Goal: Task Accomplishment & Management: Use online tool/utility

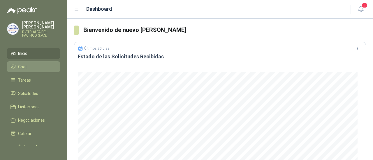
click at [30, 69] on li "Chat" at bounding box center [33, 67] width 46 height 6
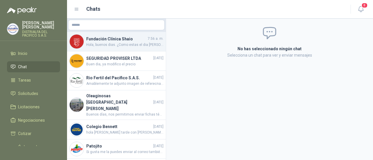
click at [132, 49] on div "Fundación Clínica Shaio 7:56 a. m. Hola, buenos dias. ¿Como estas el dia [PERSO…" at bounding box center [116, 42] width 99 height 20
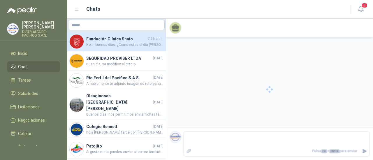
scroll to position [97, 0]
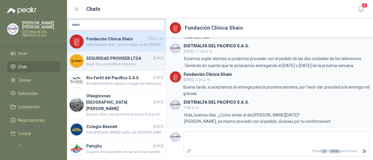
click at [119, 71] on div "SEGURIDAD PROVISER LTDA [DATE] Buen dia, ya modifico el precio" at bounding box center [116, 62] width 99 height 20
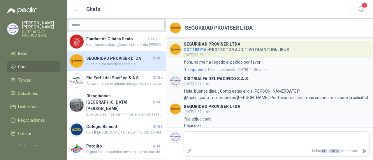
scroll to position [136, 0]
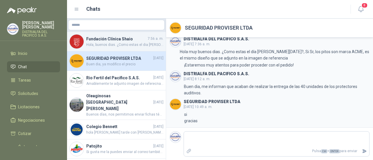
click at [124, 46] on span "Hola, buenos dias. ¿Como estas el dia [PERSON_NAME][DATE]? [PERSON_NAME], ya mi…" at bounding box center [124, 45] width 77 height 6
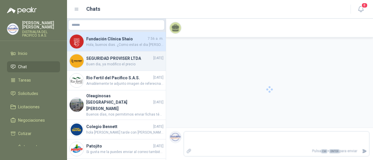
scroll to position [97, 0]
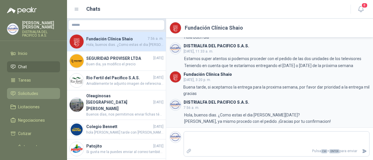
click at [48, 92] on li "Solicitudes" at bounding box center [33, 94] width 46 height 6
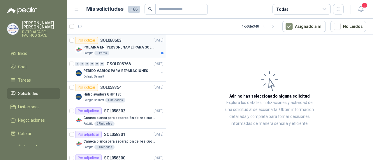
click at [133, 48] on p "POLAINA EN [PERSON_NAME] PARA SOLDADOR / ADJUNTAR FICHA TECNICA" at bounding box center [119, 48] width 73 height 6
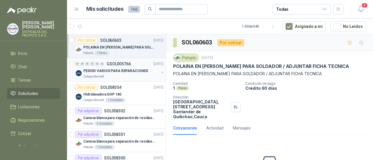
click at [137, 72] on p "PEDIDO VARIOS PARA REPARACIONES" at bounding box center [115, 71] width 65 height 6
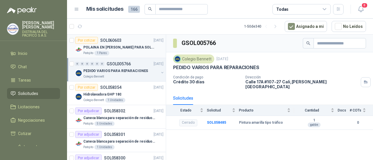
click at [139, 48] on p "POLAINA EN [PERSON_NAME] PARA SOLDADOR / ADJUNTAR FICHA TECNICA" at bounding box center [119, 48] width 73 height 6
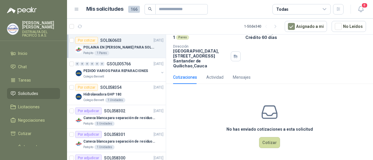
scroll to position [22, 0]
click at [266, 140] on button "Cotizar" at bounding box center [269, 142] width 21 height 11
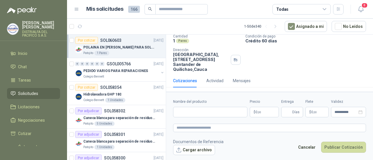
scroll to position [47, 0]
click at [217, 108] on input "Nombre del producto" at bounding box center [210, 112] width 74 height 10
paste input "**********"
type input "**********"
click at [206, 129] on textarea at bounding box center [269, 128] width 193 height 8
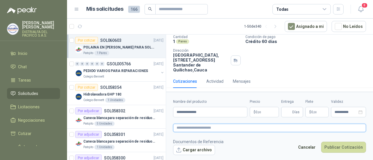
paste textarea "**********"
type textarea "**********"
click at [267, 117] on p "$ 0 ,00" at bounding box center [264, 112] width 29 height 10
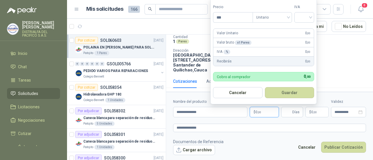
drag, startPoint x: 240, startPoint y: 19, endPoint x: 197, endPoint y: 21, distance: 43.5
click at [197, 21] on body "[PERSON_NAME] DISTRIALFA [PERSON_NAME] S.A.S. Inicio Chat Tareas Solicitudes Li…" at bounding box center [186, 80] width 373 height 160
type input "********"
click at [302, 17] on input "search" at bounding box center [304, 17] width 13 height 9
click at [305, 29] on div "19%" at bounding box center [305, 30] width 11 height 6
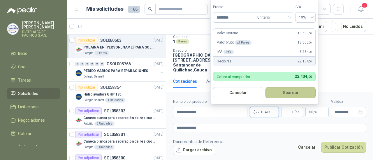
click at [285, 95] on button "Guardar" at bounding box center [290, 92] width 50 height 11
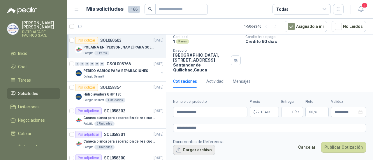
click at [197, 150] on button "Cargar archivo" at bounding box center [194, 150] width 42 height 10
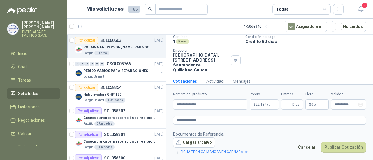
scroll to position [51, 0]
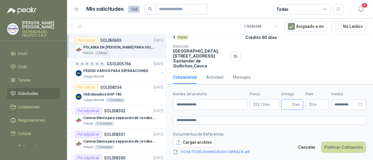
click at [287, 105] on input "Entrega" at bounding box center [288, 105] width 6 height 10
type input "*"
click at [334, 146] on button "Publicar Cotización" at bounding box center [343, 147] width 45 height 11
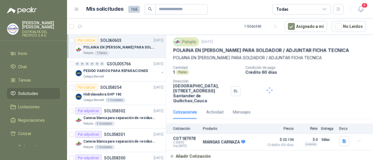
scroll to position [15, 0]
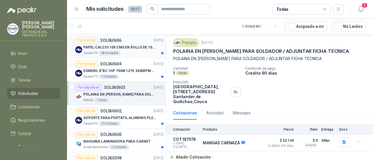
click at [137, 50] on p "PAPEL CALCIO 100 CMS EN ROLLO DE 100 GR" at bounding box center [119, 48] width 73 height 6
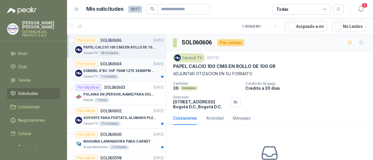
click at [134, 70] on p "ESMERIL 8"BC 1HP 750W 127V 3450RPM URREA" at bounding box center [119, 71] width 73 height 6
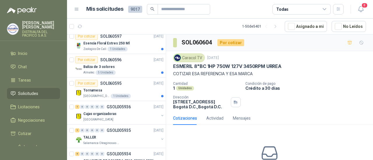
scroll to position [175, 0]
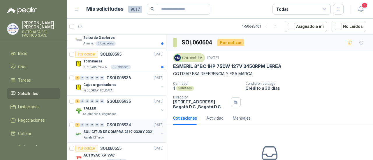
click at [136, 130] on p "SOLICITUD DE COMPRA 2319-2320 Y 2321" at bounding box center [118, 133] width 70 height 6
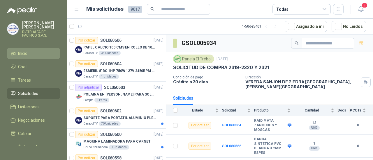
click at [34, 52] on li "Inicio" at bounding box center [33, 53] width 46 height 6
